Goal: Transaction & Acquisition: Purchase product/service

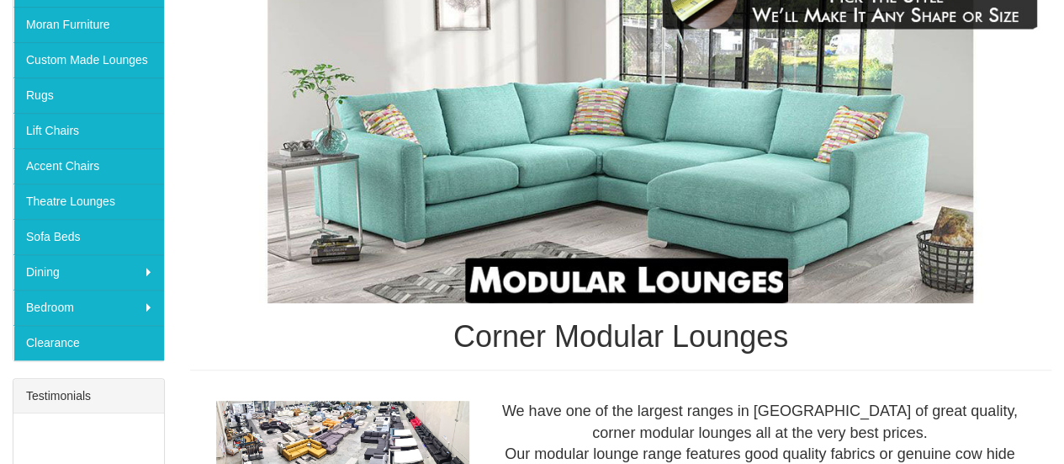
scroll to position [252, 0]
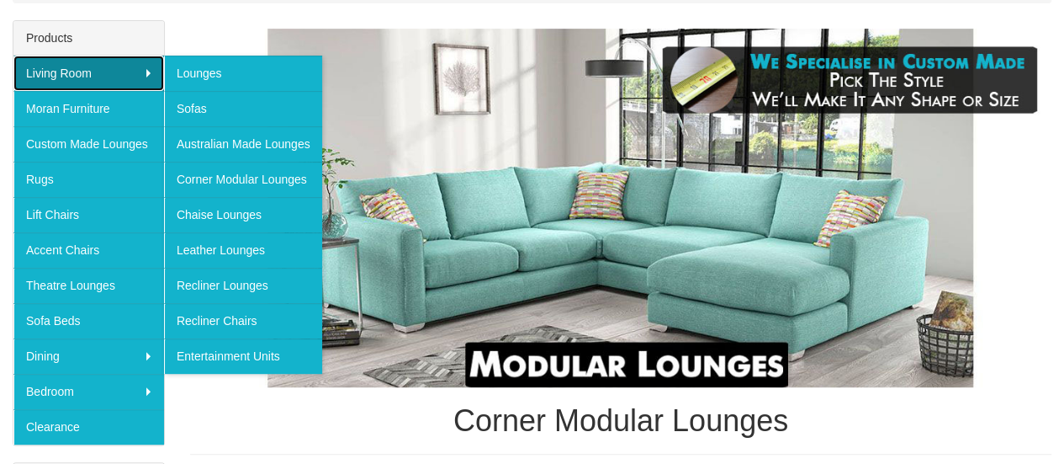
click at [153, 65] on link "Living Room" at bounding box center [88, 73] width 151 height 35
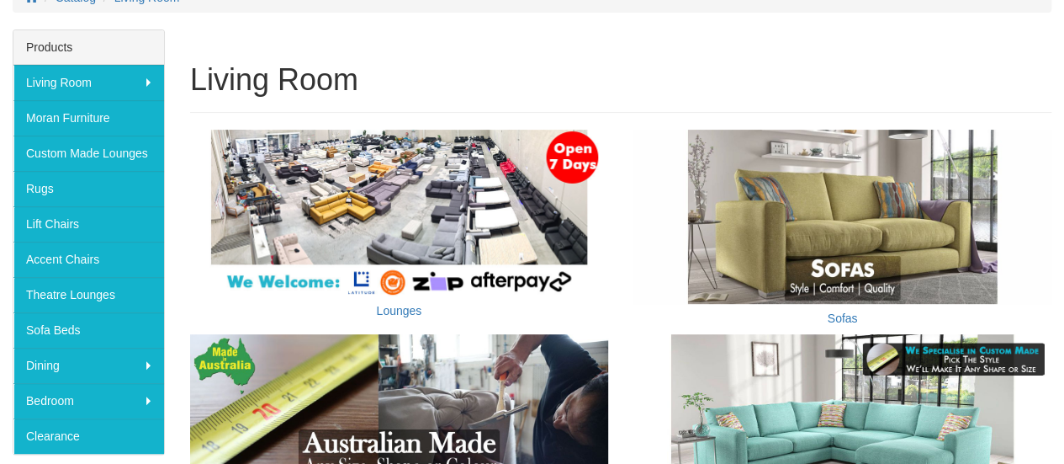
scroll to position [337, 0]
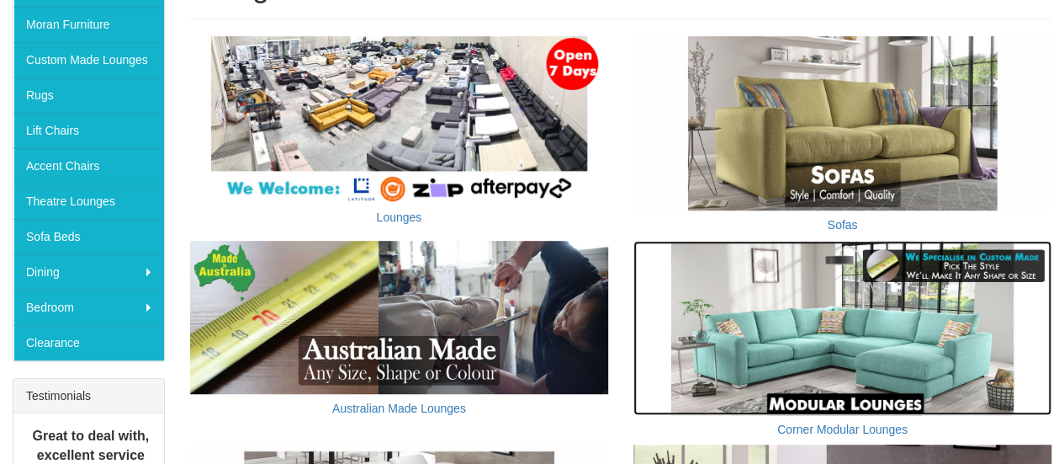
click at [769, 299] on img at bounding box center [843, 328] width 418 height 174
